Goal: Use online tool/utility

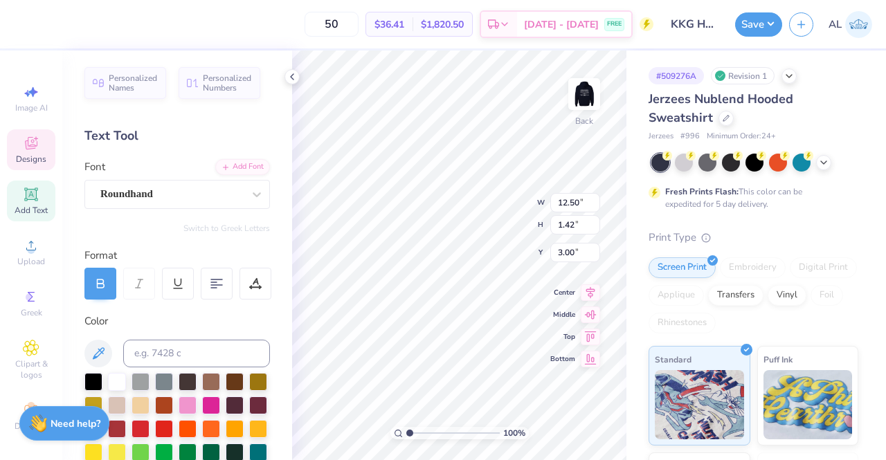
scroll to position [11, 3]
type textarea "Kappa"
click at [593, 284] on icon at bounding box center [590, 290] width 19 height 17
type input "4.07"
type input "1.32"
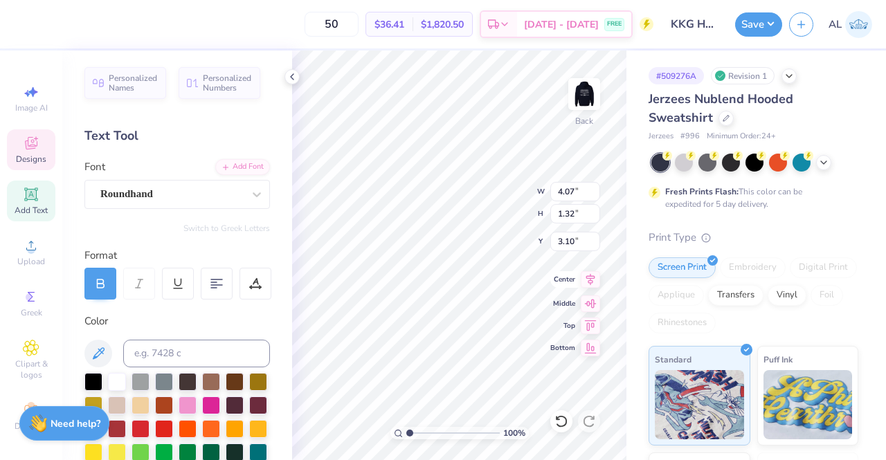
type input "3.10"
type input "4.93"
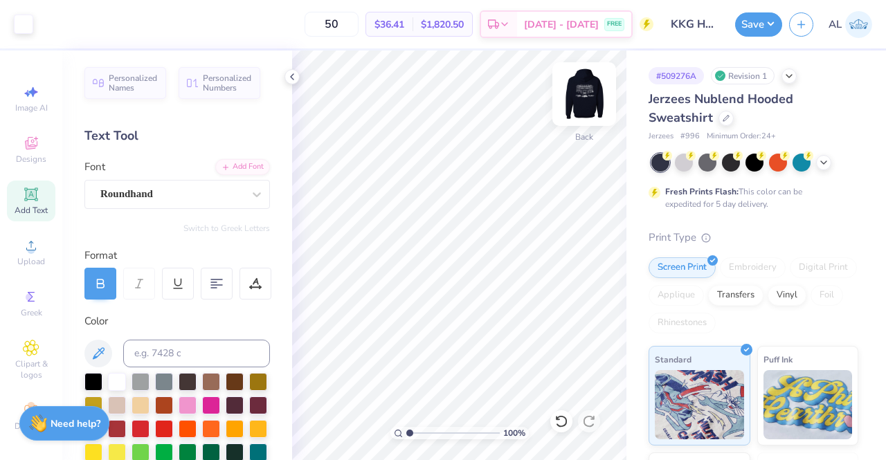
click at [578, 107] on img at bounding box center [584, 93] width 55 height 55
click at [754, 26] on button "Save" at bounding box center [758, 22] width 47 height 24
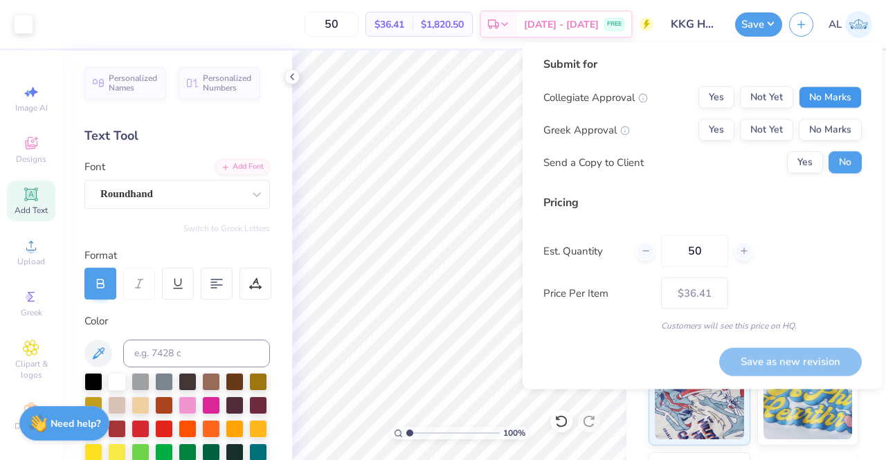
click at [814, 108] on button "No Marks" at bounding box center [830, 98] width 63 height 22
click at [729, 128] on button "Yes" at bounding box center [716, 130] width 36 height 22
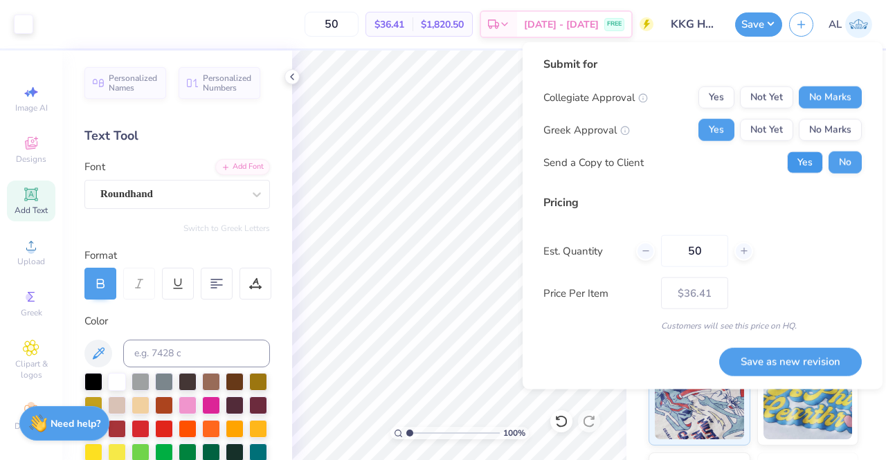
click at [799, 168] on button "Yes" at bounding box center [805, 163] width 36 height 22
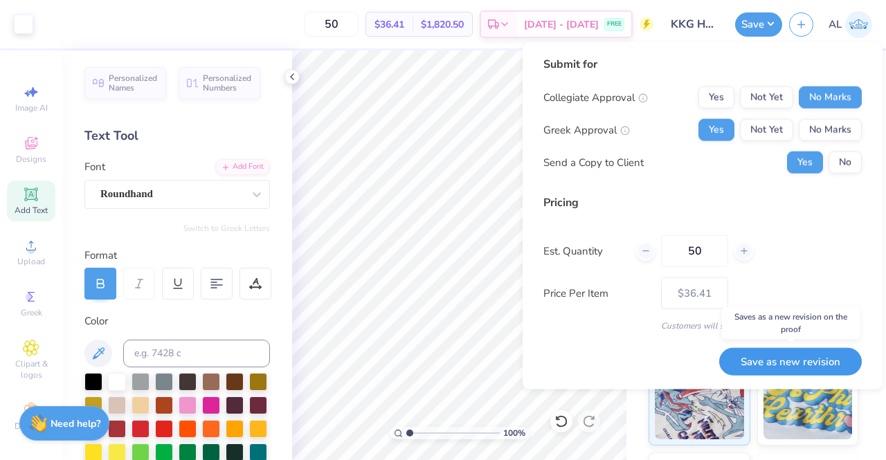
click at [781, 355] on button "Save as new revision" at bounding box center [790, 361] width 143 height 28
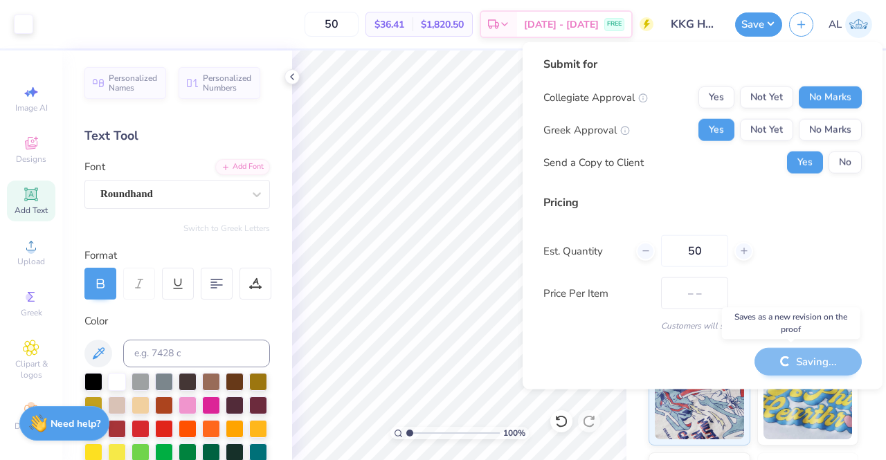
type input "$36.41"
